Goal: Task Accomplishment & Management: Use online tool/utility

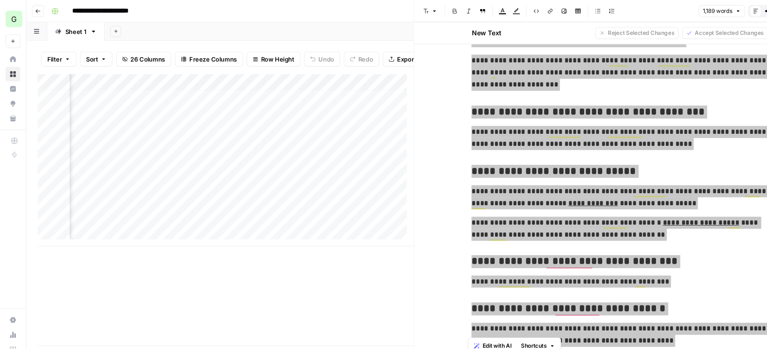
scroll to position [1728, 0]
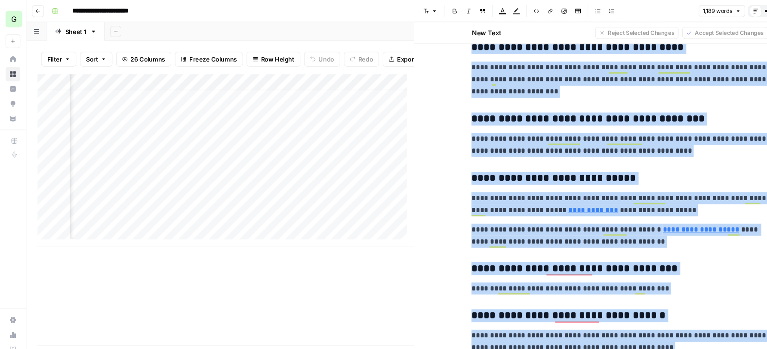
click at [361, 148] on div "Add Column" at bounding box center [210, 149] width 350 height 160
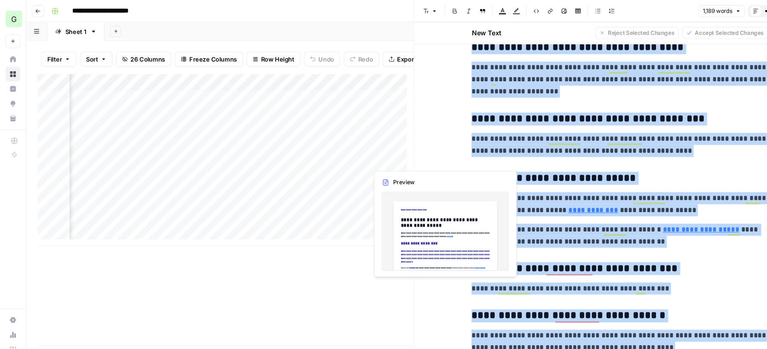
click at [357, 147] on div "Add Column" at bounding box center [210, 149] width 350 height 160
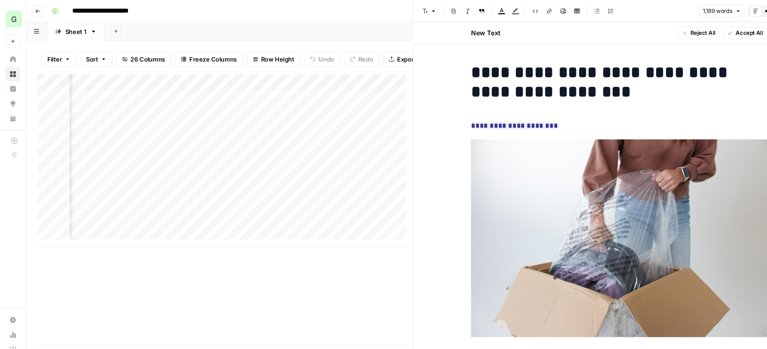
scroll to position [6, 1235]
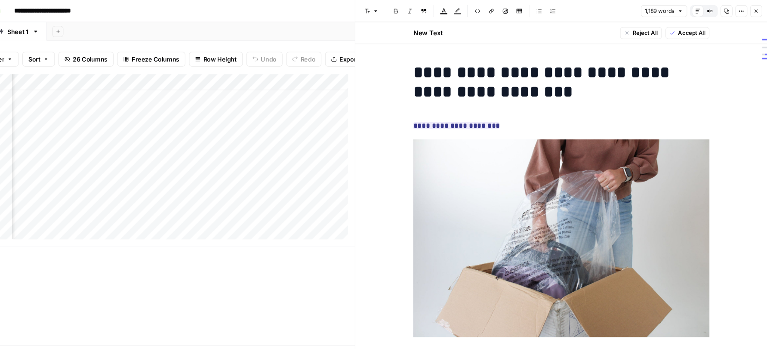
click at [754, 10] on icon "button" at bounding box center [756, 10] width 5 height 5
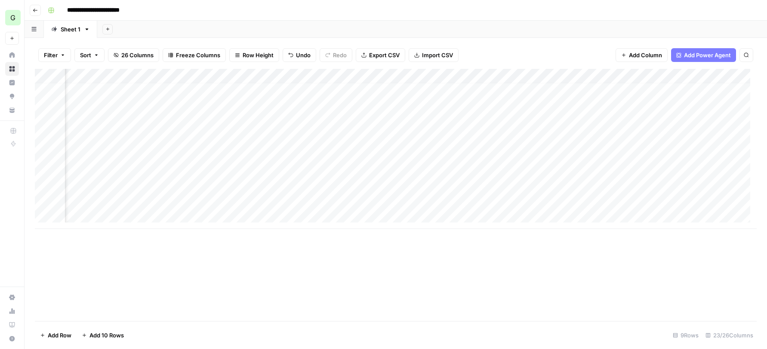
scroll to position [0, 1235]
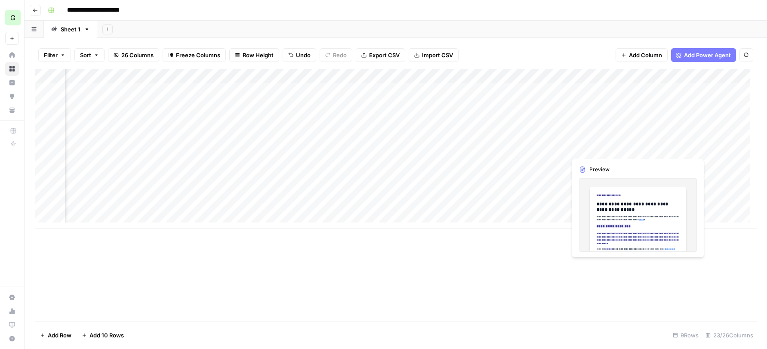
click at [654, 149] on div "Add Column" at bounding box center [396, 149] width 722 height 160
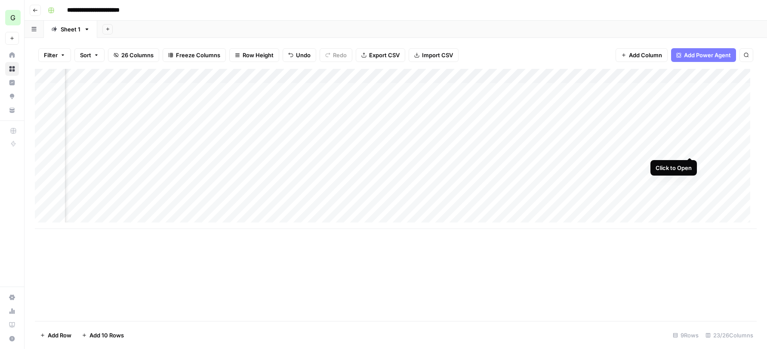
click at [690, 148] on div "Add Column" at bounding box center [396, 149] width 722 height 160
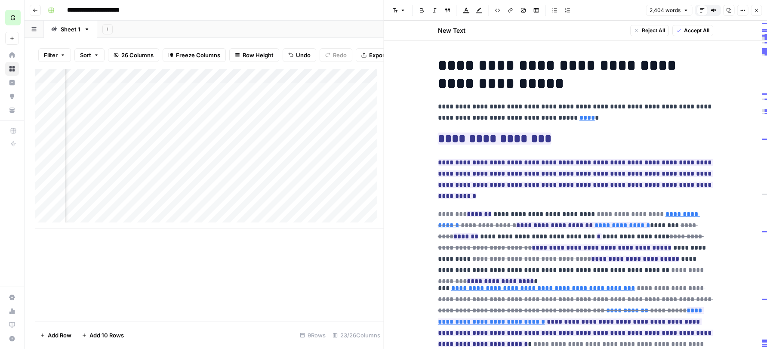
scroll to position [25, 0]
